Goal: Find contact information: Find contact information

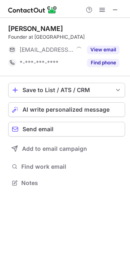
scroll to position [177, 130]
click at [116, 47] on button "View email" at bounding box center [103, 50] width 32 height 8
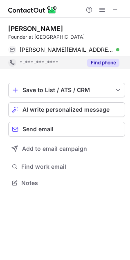
click at [110, 66] on button "Find phone" at bounding box center [103, 63] width 32 height 8
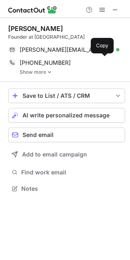
scroll to position [183, 130]
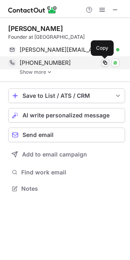
click at [105, 63] on span at bounding box center [105, 63] width 7 height 7
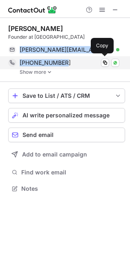
drag, startPoint x: 17, startPoint y: 49, endPoint x: 98, endPoint y: 61, distance: 81.9
click at [98, 61] on div "Ritvik Bansal Founder at Rezoni ritvik@rezoni.com Verified Send email Copy +919…" at bounding box center [66, 49] width 117 height 51
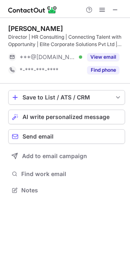
scroll to position [185, 130]
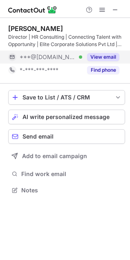
click at [106, 56] on button "View email" at bounding box center [103, 57] width 32 height 8
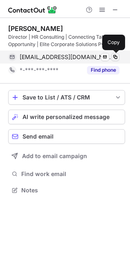
click at [116, 58] on span at bounding box center [115, 57] width 7 height 7
click at [114, 55] on span at bounding box center [115, 57] width 7 height 7
click at [114, 54] on span at bounding box center [115, 57] width 7 height 7
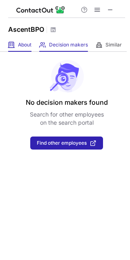
click at [17, 38] on div "About About Company" at bounding box center [19, 44] width 23 height 13
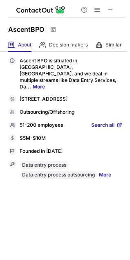
click at [19, 28] on h1 "AscentBPO" at bounding box center [26, 29] width 36 height 10
copy h1 "AscentBPO"
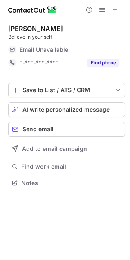
scroll to position [177, 130]
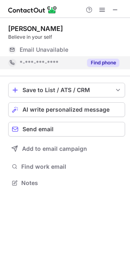
click at [109, 60] on button "Find phone" at bounding box center [103, 63] width 32 height 8
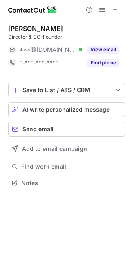
scroll to position [177, 130]
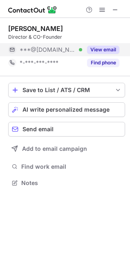
click at [110, 46] on button "View email" at bounding box center [103, 50] width 32 height 8
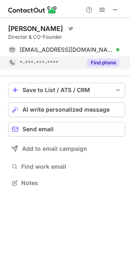
click at [110, 60] on button "Find phone" at bounding box center [103, 63] width 32 height 8
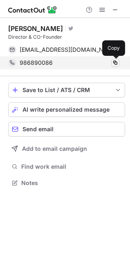
click at [116, 60] on span at bounding box center [115, 63] width 7 height 7
click at [119, 62] on div "986890086 Copy" at bounding box center [63, 62] width 111 height 13
click at [119, 60] on div "986890086 Copied!" at bounding box center [63, 62] width 111 height 13
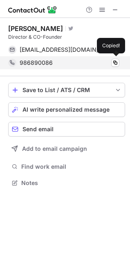
click at [112, 69] on div "986890086 Copied!" at bounding box center [63, 62] width 111 height 13
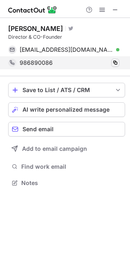
click at [115, 66] on span at bounding box center [115, 63] width 7 height 7
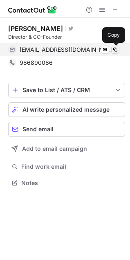
click at [116, 49] on span at bounding box center [115, 49] width 7 height 7
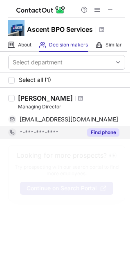
click at [113, 130] on button "Find phone" at bounding box center [103, 132] width 32 height 8
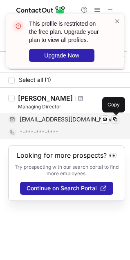
click at [115, 120] on span at bounding box center [115, 119] width 7 height 7
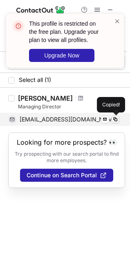
click at [114, 120] on span at bounding box center [115, 119] width 7 height 7
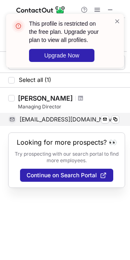
click at [72, 122] on span "***@ascentbpo.com" at bounding box center [69, 119] width 98 height 7
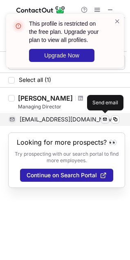
click at [107, 120] on span at bounding box center [105, 119] width 7 height 7
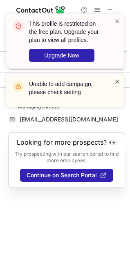
click at [117, 85] on span at bounding box center [117, 81] width 7 height 8
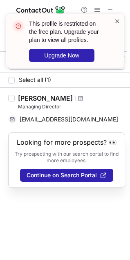
click at [113, 22] on div "This profile is restricted on the free plan. Upgrade your plan to view all prof…" at bounding box center [61, 40] width 104 height 47
drag, startPoint x: 16, startPoint y: 97, endPoint x: 65, endPoint y: 99, distance: 49.0
click at [65, 99] on div "Akhil Mk Singh Managing Director ***@ascentbpo.com Send email Copy" at bounding box center [70, 110] width 110 height 32
copy div "Akhil Mk Singh"
click at [116, 24] on span at bounding box center [117, 21] width 7 height 8
